Goal: Information Seeking & Learning: Learn about a topic

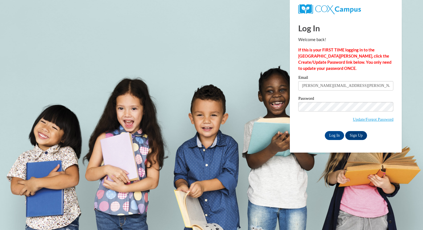
type input "[PERSON_NAME][EMAIL_ADDRESS][PERSON_NAME][DOMAIN_NAME]"
click at [325, 131] on input "Log In" at bounding box center [335, 135] width 20 height 9
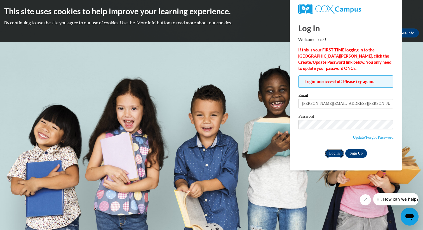
click at [338, 154] on input "Log In" at bounding box center [335, 153] width 20 height 9
click at [383, 137] on link "Update/Forgot Password" at bounding box center [373, 137] width 41 height 4
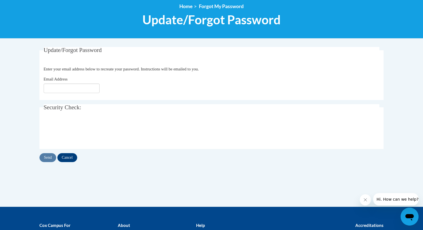
scroll to position [67, 0]
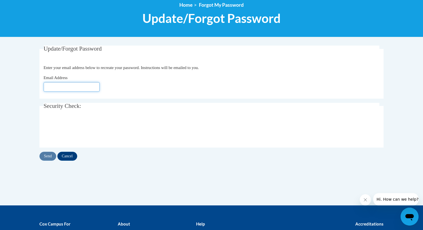
click at [71, 89] on input "Email Address" at bounding box center [72, 87] width 56 height 10
type input "[PERSON_NAME][EMAIL_ADDRESS][PERSON_NAME][DOMAIN_NAME]"
click at [52, 156] on input "Send" at bounding box center [47, 156] width 17 height 9
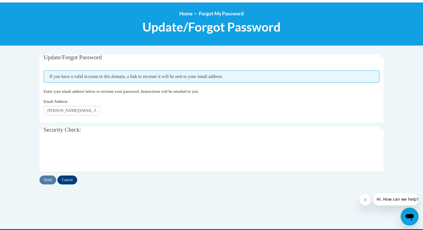
scroll to position [59, 0]
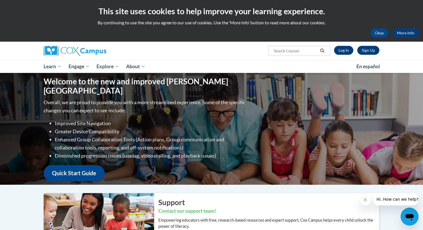
click at [364, 55] on div "Sign Up Log In Search Search..." at bounding box center [269, 49] width 230 height 14
click at [365, 51] on link "Sign Up" at bounding box center [368, 50] width 22 height 9
click at [348, 49] on link "Log In" at bounding box center [343, 50] width 19 height 9
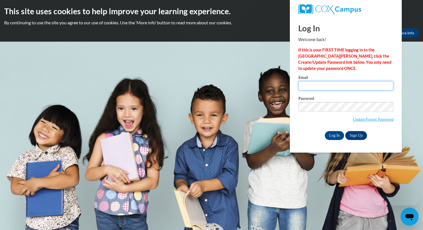
click at [313, 89] on input "Email" at bounding box center [345, 86] width 95 height 10
type input "evelyn.peot@gmail.com"
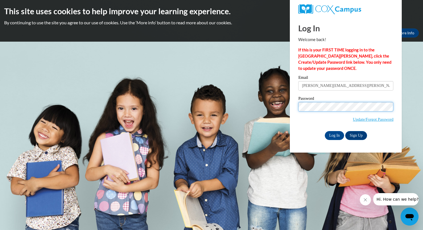
click at [325, 131] on input "Log In" at bounding box center [335, 135] width 20 height 9
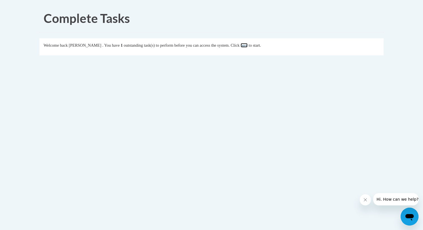
click at [248, 45] on link "here" at bounding box center [244, 45] width 7 height 4
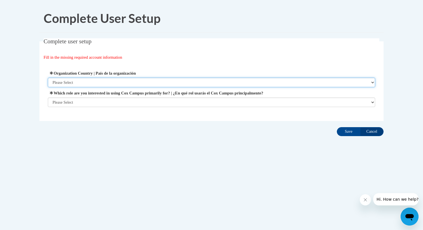
click at [165, 82] on select "Please Select [GEOGRAPHIC_DATA] | [GEOGRAPHIC_DATA] Outside of [GEOGRAPHIC_DATA…" at bounding box center [212, 83] width 328 height 10
select select "ad49bcad-a171-4b2e-b99c-48b446064914"
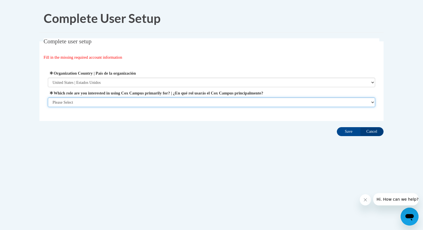
click at [112, 104] on select "Please Select College/University | Colegio/Universidad Community/Nonprofit Part…" at bounding box center [212, 103] width 328 height 10
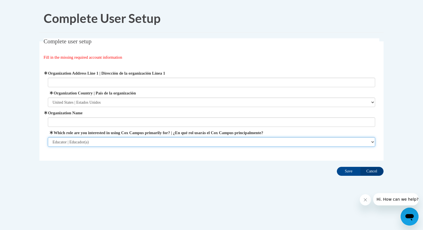
click at [149, 139] on select "Please Select College/University | Colegio/Universidad Community/Nonprofit Part…" at bounding box center [212, 142] width 328 height 10
click at [129, 144] on select "Please Select College/University | Colegio/Universidad Community/Nonprofit Part…" at bounding box center [212, 142] width 328 height 10
select select "3271ce3a-a928-4b91-bcec-7d68f79f4f34"
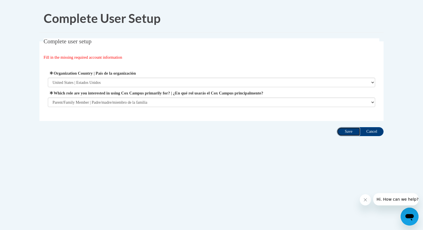
click at [354, 133] on input "Save" at bounding box center [349, 131] width 24 height 9
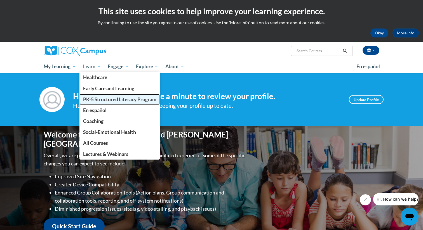
click at [101, 100] on span "PK-5 Structured Literacy Program" at bounding box center [119, 100] width 73 height 6
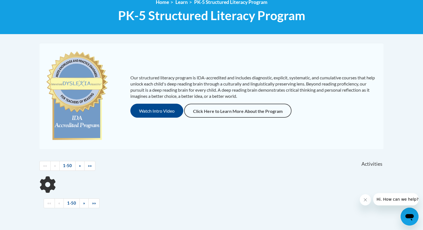
scroll to position [86, 0]
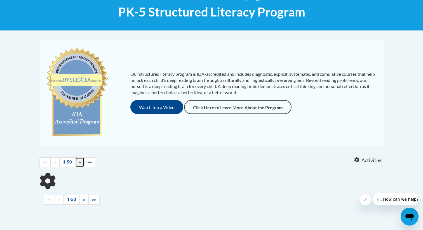
click at [79, 164] on span "»" at bounding box center [80, 162] width 2 height 5
click at [67, 164] on link "1-50" at bounding box center [67, 163] width 16 height 10
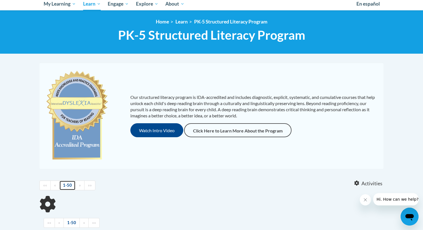
scroll to position [0, 0]
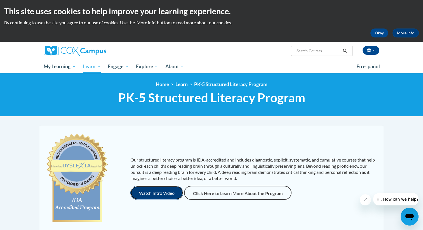
click at [150, 192] on button "Watch Intro Video" at bounding box center [156, 193] width 53 height 14
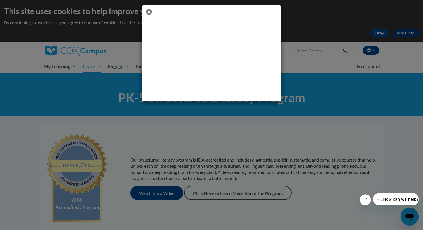
click at [149, 11] on icon "button" at bounding box center [149, 12] width 6 height 6
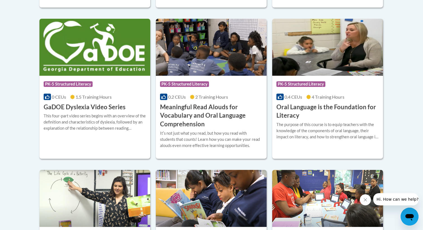
scroll to position [369, 0]
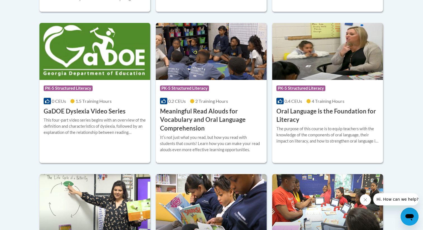
click at [234, 54] on img at bounding box center [211, 51] width 111 height 57
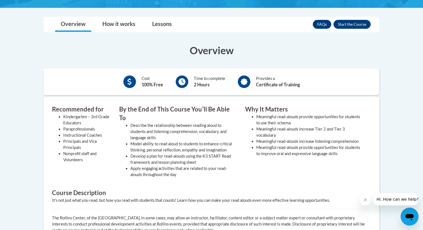
scroll to position [161, 0]
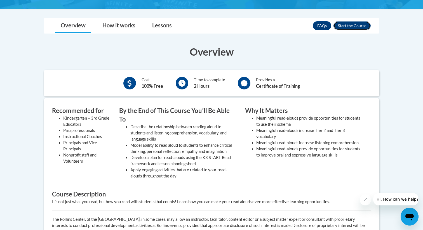
click at [350, 25] on button "Enroll" at bounding box center [352, 25] width 37 height 9
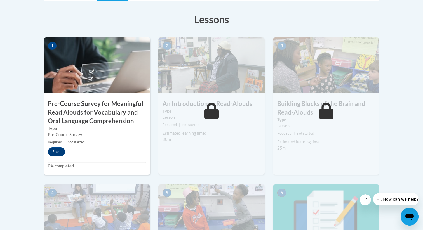
scroll to position [142, 0]
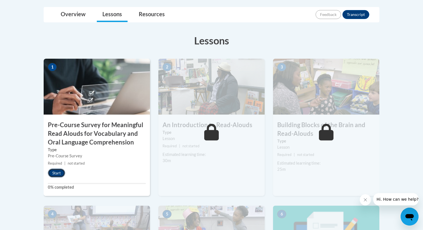
click at [58, 175] on button "Start" at bounding box center [56, 173] width 17 height 9
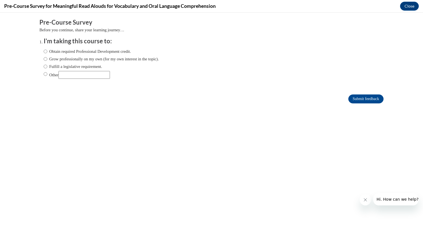
scroll to position [0, 0]
click at [45, 67] on input "Fulfill a legislative requirement." at bounding box center [46, 67] width 4 height 6
radio input "true"
click at [45, 67] on input "Fulfill a legislative requirement." at bounding box center [46, 67] width 4 height 6
click at [45, 60] on input "Grow professionally on my own (for my own interest in the topic)." at bounding box center [46, 59] width 4 height 6
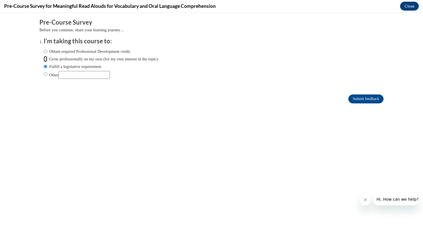
radio input "true"
click at [45, 73] on input "Other" at bounding box center [46, 74] width 4 height 6
radio input "true"
click at [45, 59] on input "Grow professionally on my own (for my own interest in the topic)." at bounding box center [46, 59] width 4 height 6
radio input "true"
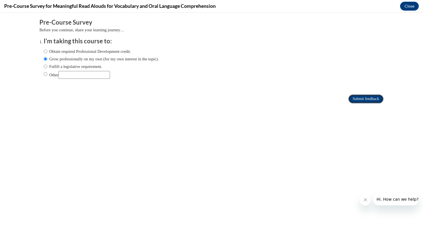
click at [358, 101] on input "Submit feedback" at bounding box center [365, 99] width 35 height 9
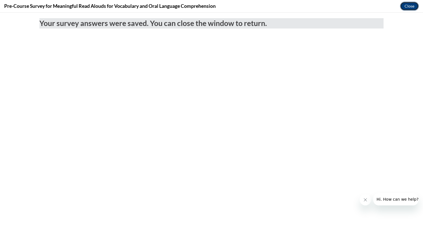
click at [412, 4] on button "Close" at bounding box center [409, 6] width 19 height 9
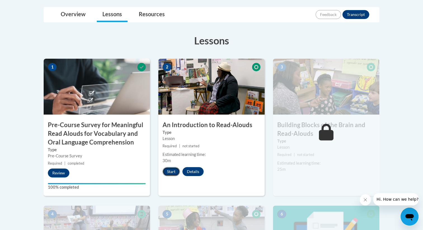
click at [169, 176] on button "Start" at bounding box center [171, 171] width 17 height 9
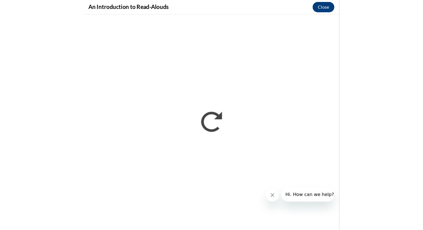
scroll to position [126, 0]
